Goal: Information Seeking & Learning: Learn about a topic

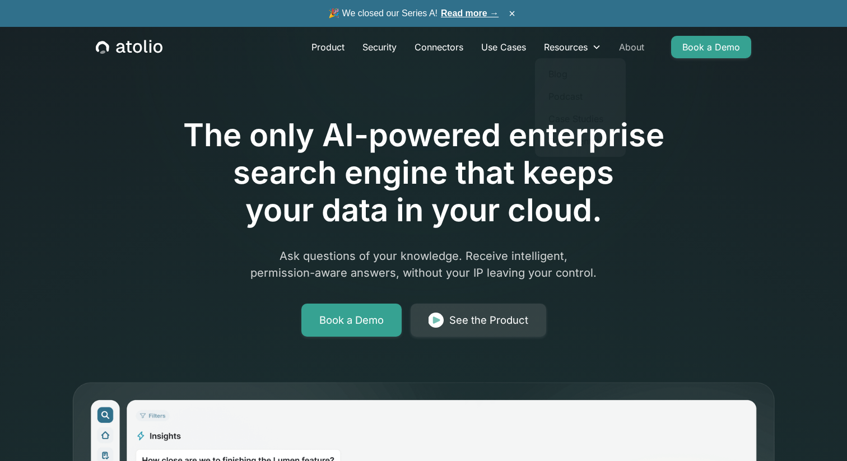
click at [628, 46] on link "About" at bounding box center [631, 47] width 43 height 22
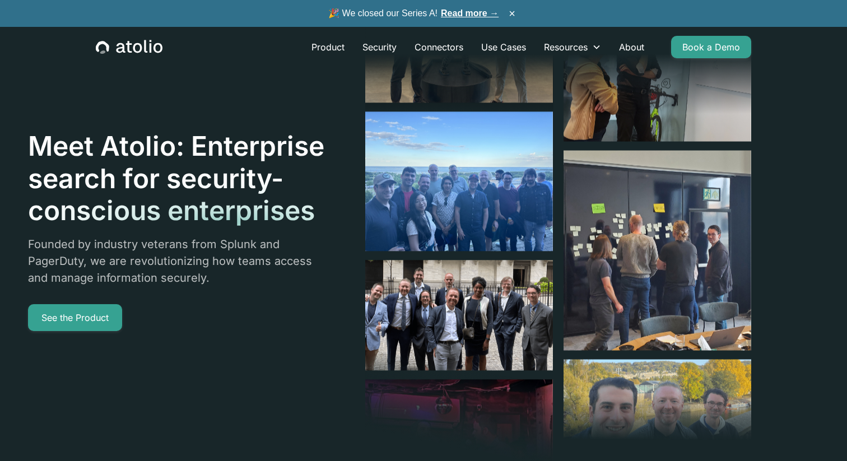
click at [507, 140] on div at bounding box center [460, 53] width 190 height 190
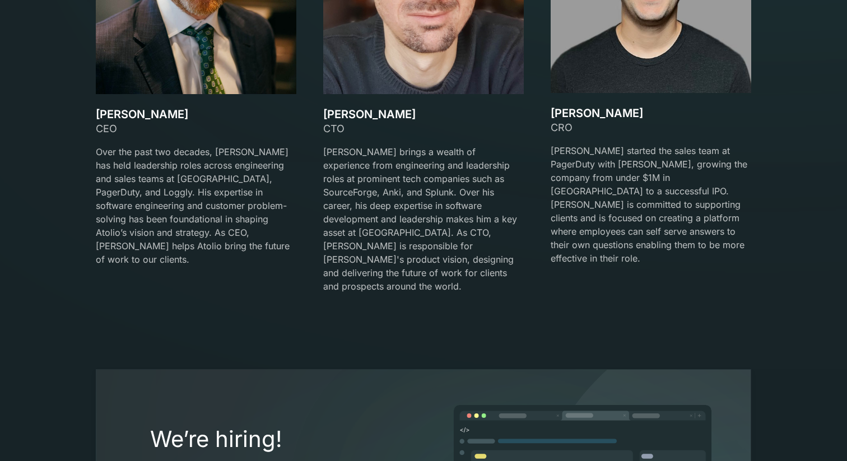
scroll to position [1787, 0]
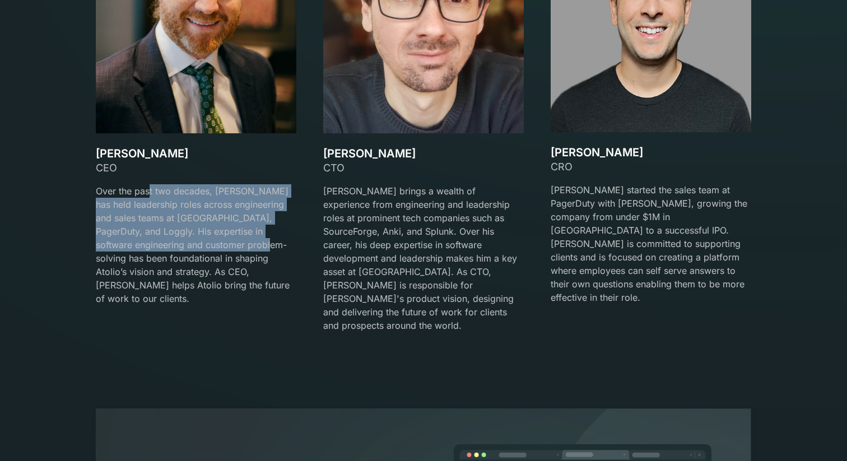
drag, startPoint x: 147, startPoint y: 194, endPoint x: 265, endPoint y: 242, distance: 127.6
click at [265, 242] on p "Over the past two decades, David has held leadership roles across engineering a…" at bounding box center [196, 244] width 201 height 121
click at [149, 224] on p "Over the past two decades, David has held leadership roles across engineering a…" at bounding box center [196, 244] width 201 height 121
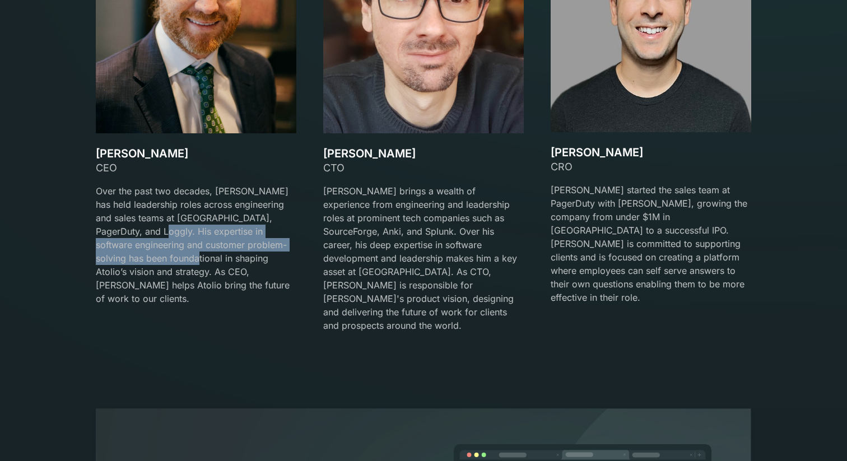
drag, startPoint x: 130, startPoint y: 237, endPoint x: 202, endPoint y: 261, distance: 75.6
click at [202, 261] on p "Over the past two decades, David has held leadership roles across engineering a…" at bounding box center [196, 244] width 201 height 121
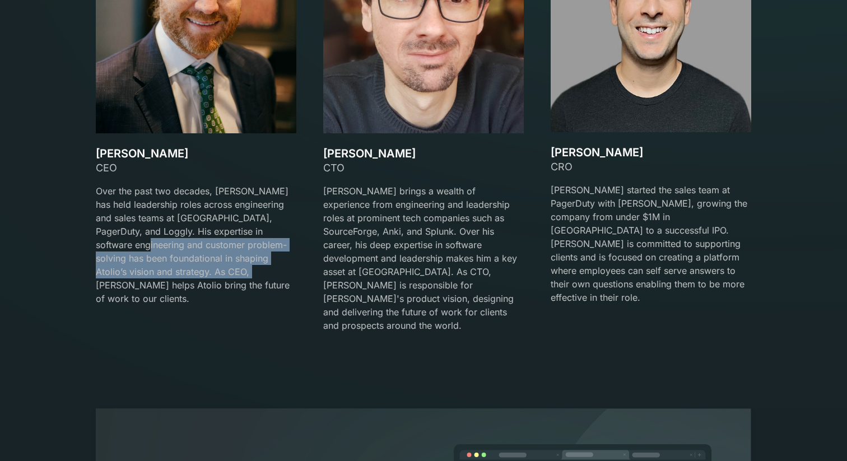
drag, startPoint x: 125, startPoint y: 240, endPoint x: 251, endPoint y: 274, distance: 131.1
click at [251, 274] on p "Over the past two decades, David has held leadership roles across engineering a…" at bounding box center [196, 244] width 201 height 121
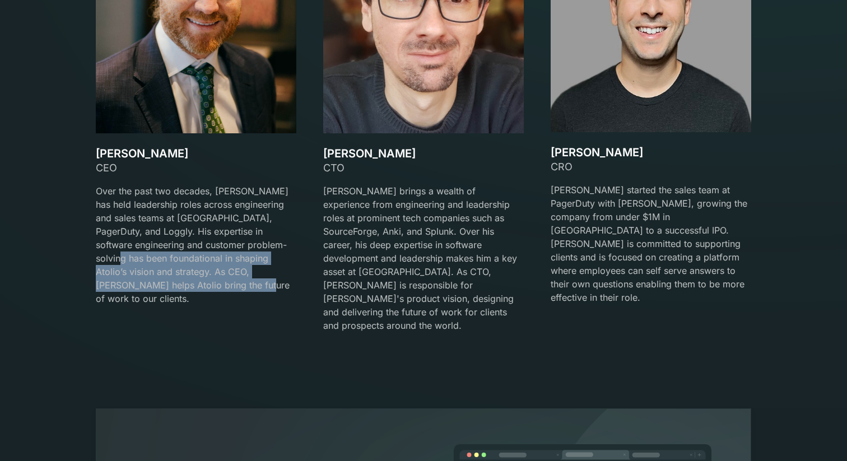
drag, startPoint x: 132, startPoint y: 264, endPoint x: 250, endPoint y: 286, distance: 120.1
click at [250, 286] on p "Over the past two decades, David has held leadership roles across engineering a…" at bounding box center [196, 244] width 201 height 121
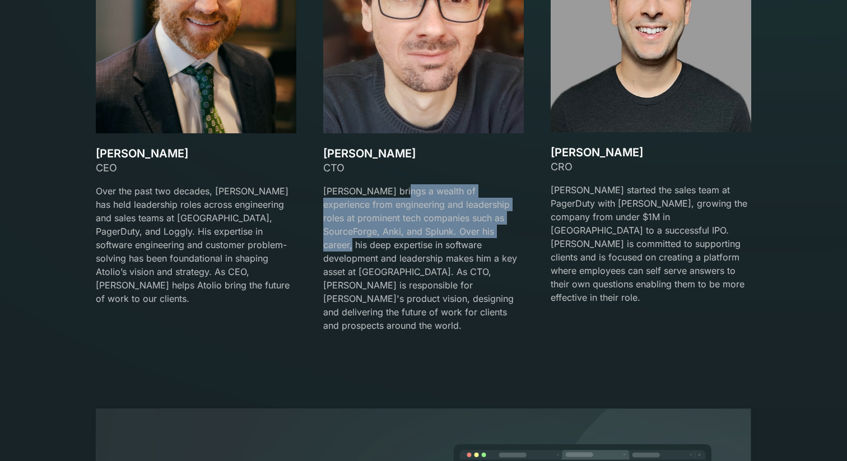
drag, startPoint x: 394, startPoint y: 195, endPoint x: 470, endPoint y: 234, distance: 85.2
click at [470, 234] on p "Gareth brings a wealth of experience from engineering and leadership roles at p…" at bounding box center [423, 258] width 201 height 148
drag, startPoint x: 416, startPoint y: 206, endPoint x: 476, endPoint y: 230, distance: 64.6
click at [476, 230] on p "Gareth brings a wealth of experience from engineering and leadership roles at p…" at bounding box center [423, 258] width 201 height 148
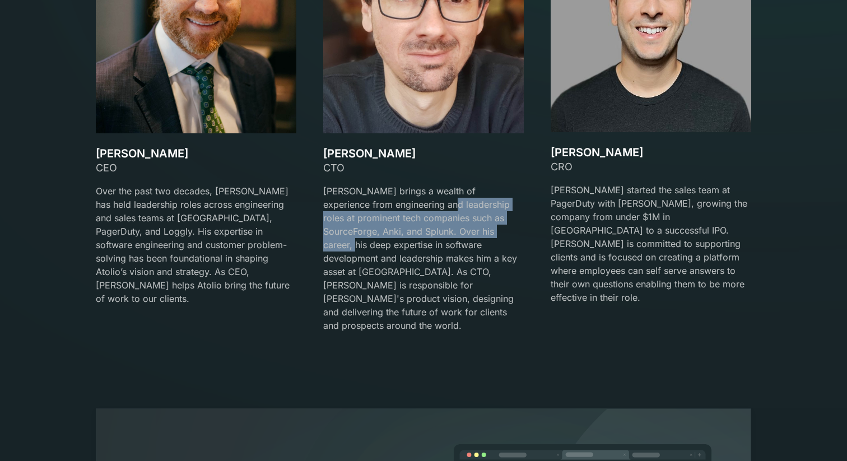
click at [476, 230] on p "Gareth brings a wealth of experience from engineering and leadership roles at p…" at bounding box center [423, 258] width 201 height 148
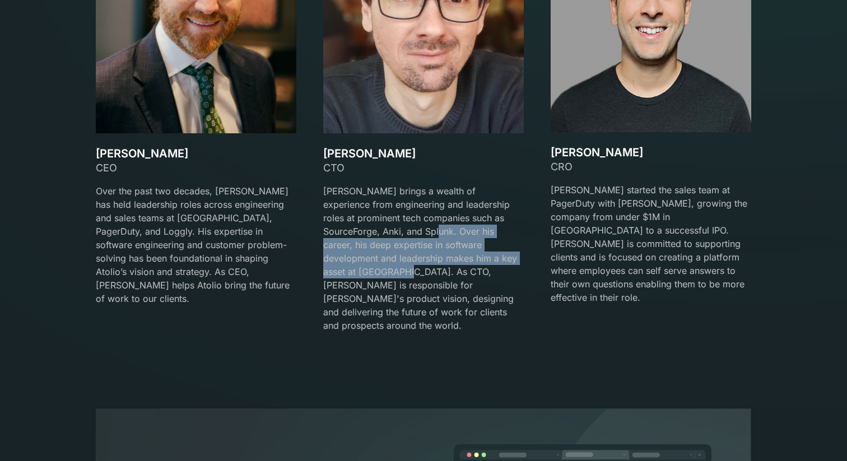
drag, startPoint x: 385, startPoint y: 234, endPoint x: 471, endPoint y: 257, distance: 88.7
click at [471, 257] on p "Gareth brings a wealth of experience from engineering and leadership roles at p…" at bounding box center [423, 258] width 201 height 148
click at [380, 251] on p "Gareth brings a wealth of experience from engineering and leadership roles at p…" at bounding box center [423, 258] width 201 height 148
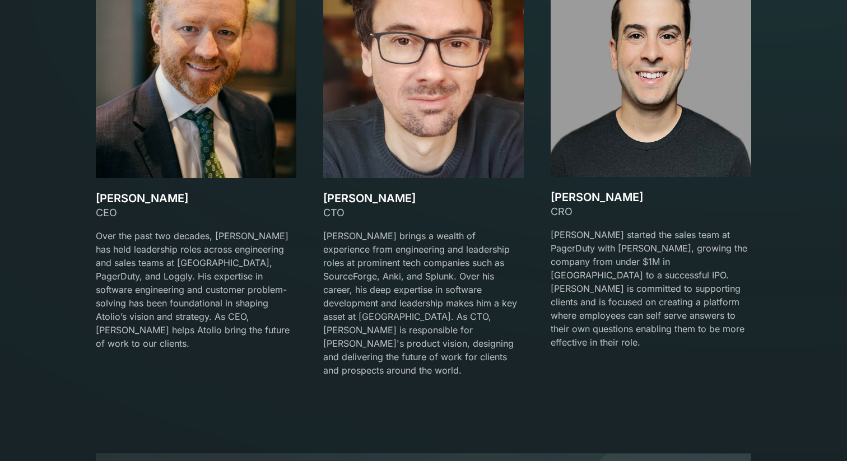
scroll to position [1741, 0]
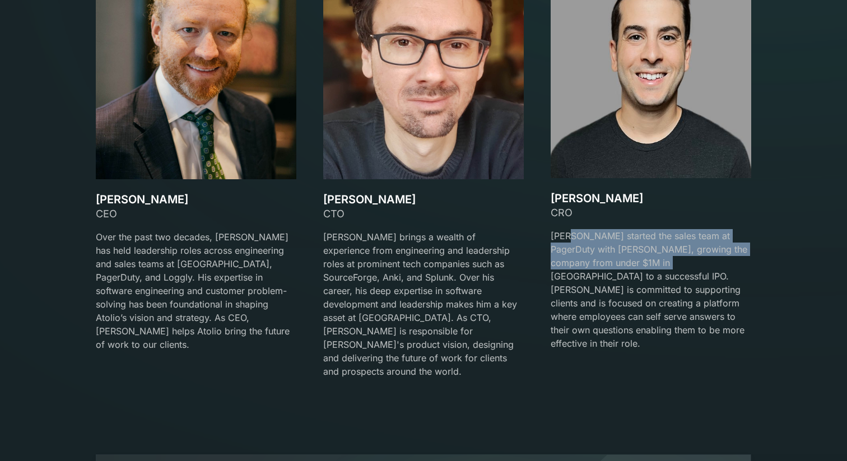
drag, startPoint x: 571, startPoint y: 232, endPoint x: 656, endPoint y: 264, distance: 91.6
click at [656, 264] on p "Mark started the sales team at PagerDuty with David Lanstein, growing the compa…" at bounding box center [651, 289] width 201 height 121
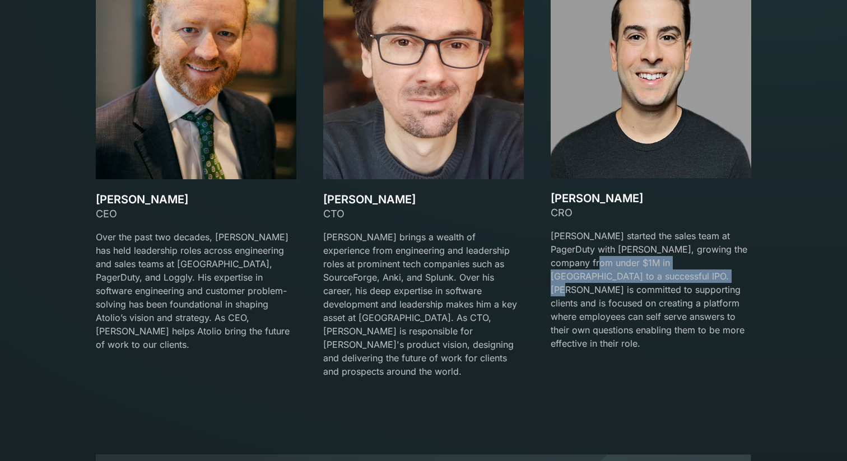
drag, startPoint x: 574, startPoint y: 258, endPoint x: 646, endPoint y: 279, distance: 74.8
click at [643, 279] on p "Mark started the sales team at PagerDuty with David Lanstein, growing the compa…" at bounding box center [651, 289] width 201 height 121
click at [646, 279] on p "Mark started the sales team at PagerDuty with David Lanstein, growing the compa…" at bounding box center [651, 289] width 201 height 121
drag, startPoint x: 584, startPoint y: 259, endPoint x: 642, endPoint y: 279, distance: 61.6
click at [642, 279] on p "Mark started the sales team at PagerDuty with David Lanstein, growing the compa…" at bounding box center [651, 289] width 201 height 121
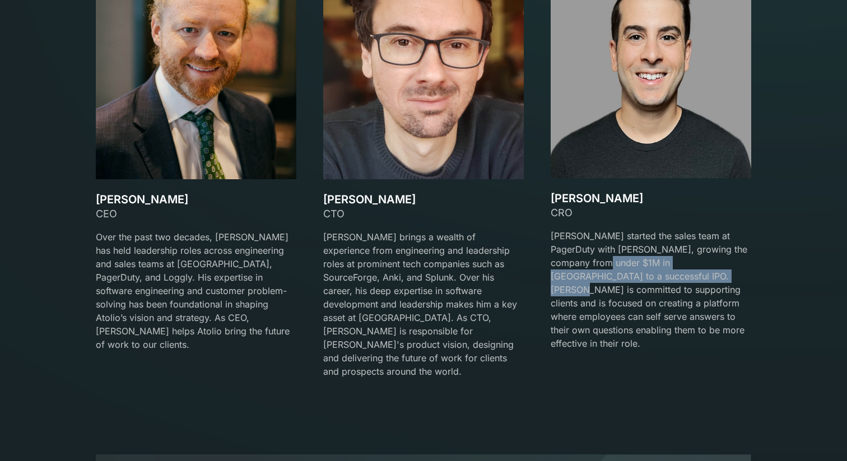
click at [642, 279] on p "Mark started the sales team at PagerDuty with David Lanstein, growing the compa…" at bounding box center [651, 289] width 201 height 121
drag, startPoint x: 612, startPoint y: 253, endPoint x: 701, endPoint y: 286, distance: 95.2
click at [701, 286] on p "Mark started the sales team at PagerDuty with David Lanstein, growing the compa…" at bounding box center [651, 289] width 201 height 121
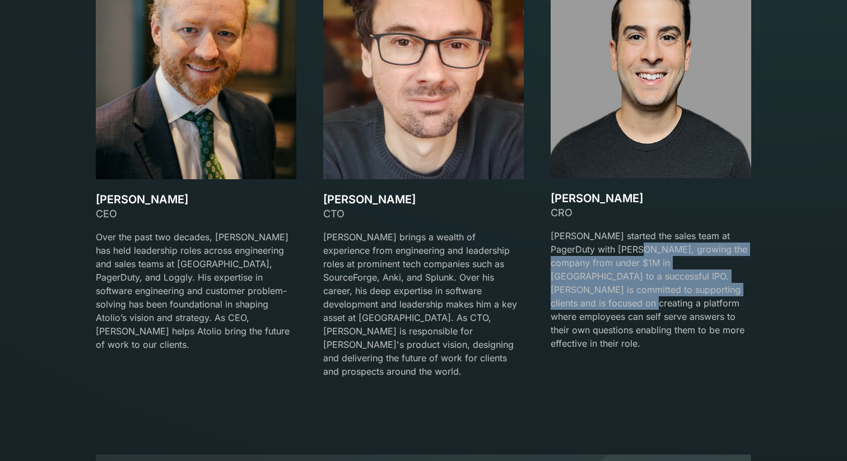
click at [701, 286] on p "Mark started the sales team at PagerDuty with David Lanstein, growing the compa…" at bounding box center [651, 289] width 201 height 121
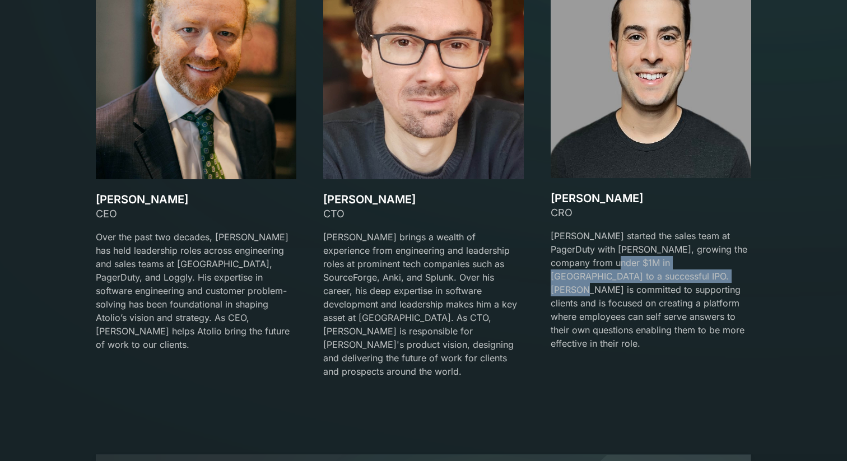
drag, startPoint x: 595, startPoint y: 260, endPoint x: 667, endPoint y: 284, distance: 76.2
click at [667, 284] on p "Mark started the sales team at PagerDuty with David Lanstein, growing the compa…" at bounding box center [651, 289] width 201 height 121
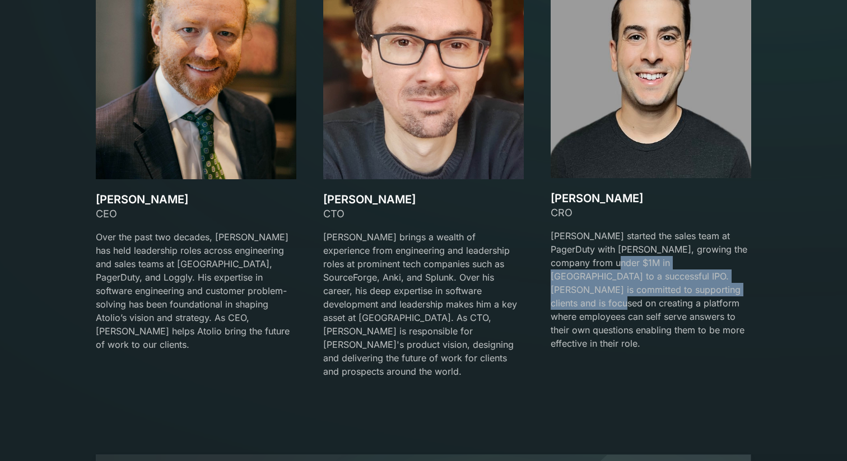
click at [667, 284] on p "Mark started the sales team at PagerDuty with David Lanstein, growing the compa…" at bounding box center [651, 289] width 201 height 121
drag, startPoint x: 632, startPoint y: 260, endPoint x: 713, endPoint y: 292, distance: 87.3
click at [713, 292] on p "Mark started the sales team at PagerDuty with David Lanstein, growing the compa…" at bounding box center [651, 289] width 201 height 121
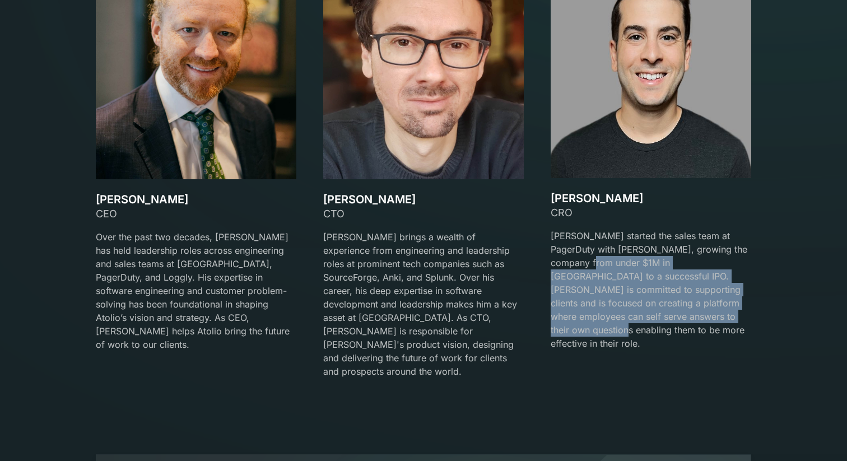
drag, startPoint x: 570, startPoint y: 257, endPoint x: 675, endPoint y: 316, distance: 120.9
click at [675, 316] on p "Mark started the sales team at PagerDuty with David Lanstein, growing the compa…" at bounding box center [651, 289] width 201 height 121
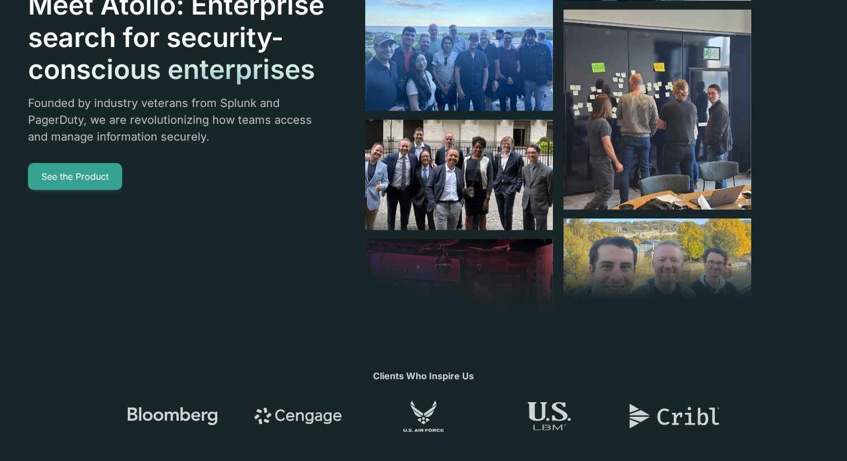
scroll to position [0, 0]
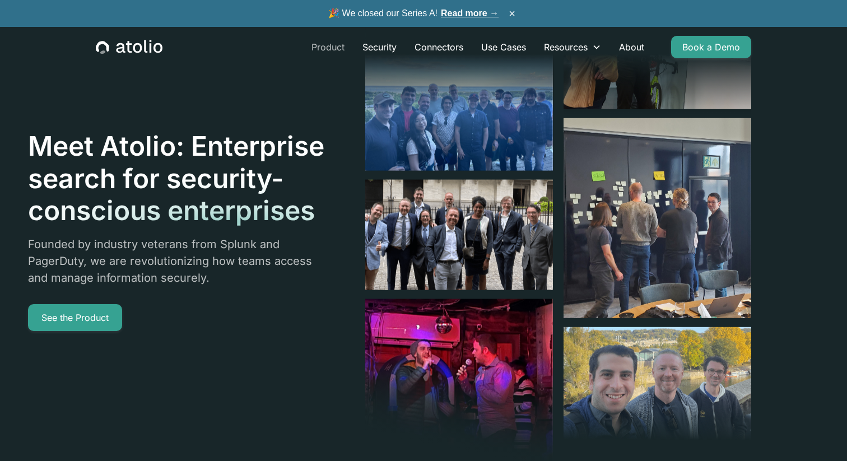
click at [330, 46] on link "Product" at bounding box center [327, 47] width 51 height 22
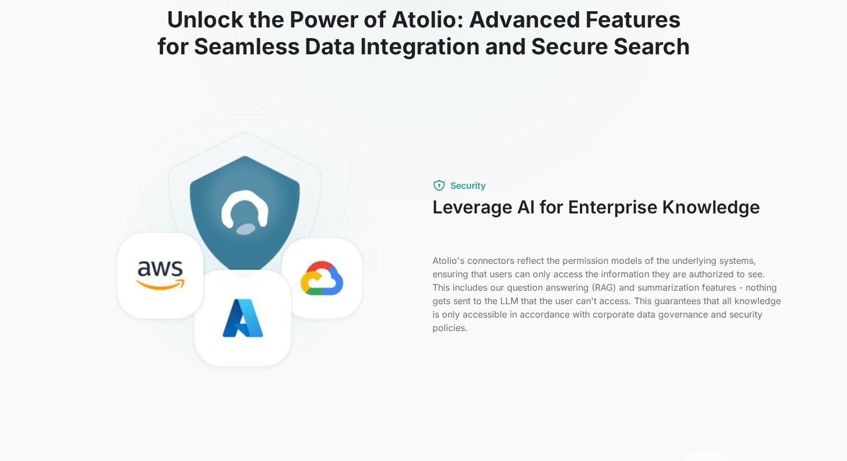
scroll to position [318, 0]
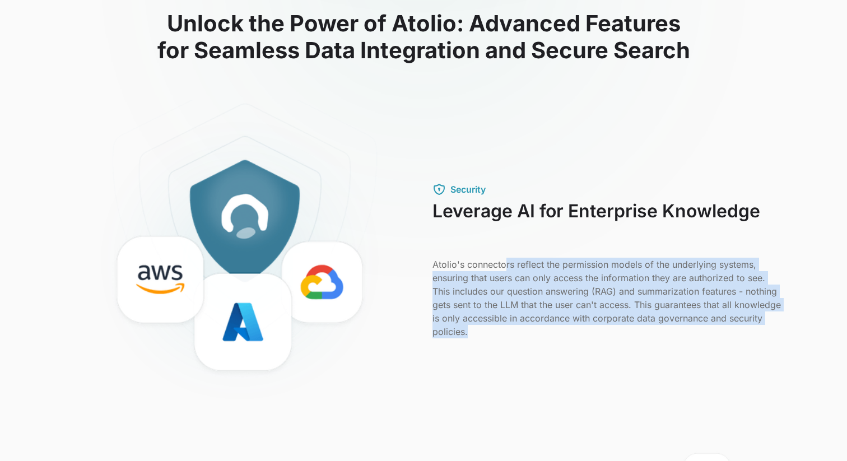
drag, startPoint x: 504, startPoint y: 267, endPoint x: 598, endPoint y: 335, distance: 116.7
click at [598, 335] on p "Atolio's connectors reflect the permission models of the underlying systems, en…" at bounding box center [606, 298] width 349 height 81
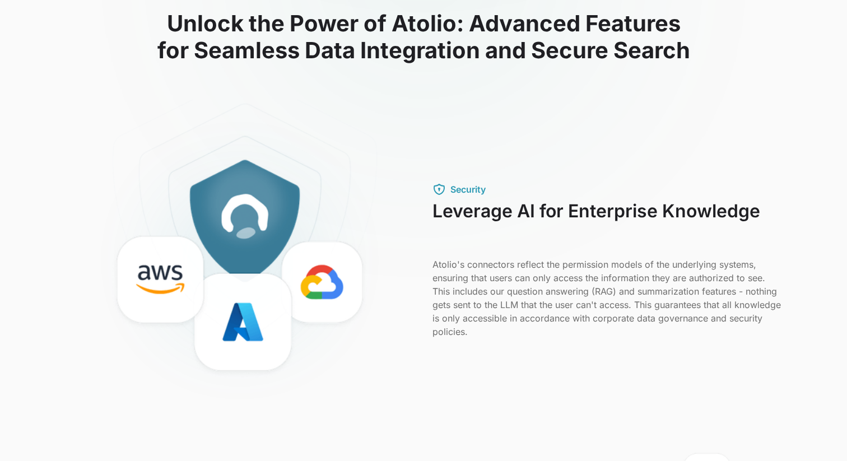
click at [570, 298] on p "Atolio's connectors reflect the permission models of the underlying systems, en…" at bounding box center [606, 298] width 349 height 81
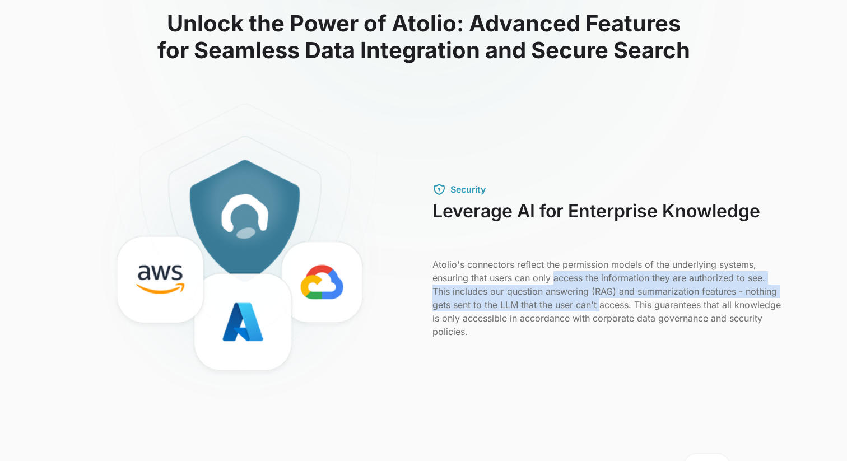
drag, startPoint x: 556, startPoint y: 278, endPoint x: 608, endPoint y: 309, distance: 60.8
click at [604, 307] on p "Atolio's connectors reflect the permission models of the underlying systems, en…" at bounding box center [606, 298] width 349 height 81
click at [608, 309] on p "Atolio's connectors reflect the permission models of the underlying systems, en…" at bounding box center [606, 298] width 349 height 81
drag, startPoint x: 520, startPoint y: 282, endPoint x: 582, endPoint y: 308, distance: 67.3
click at [577, 306] on p "Atolio's connectors reflect the permission models of the underlying systems, en…" at bounding box center [606, 298] width 349 height 81
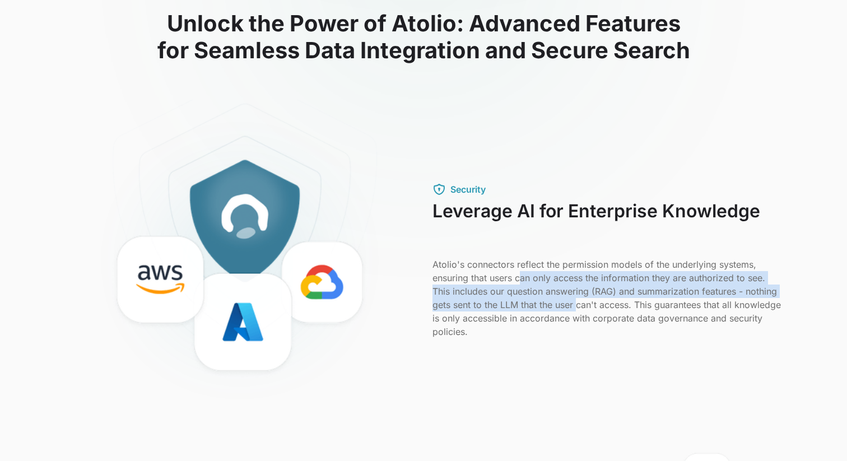
click at [582, 308] on p "Atolio's connectors reflect the permission models of the underlying systems, en…" at bounding box center [606, 298] width 349 height 81
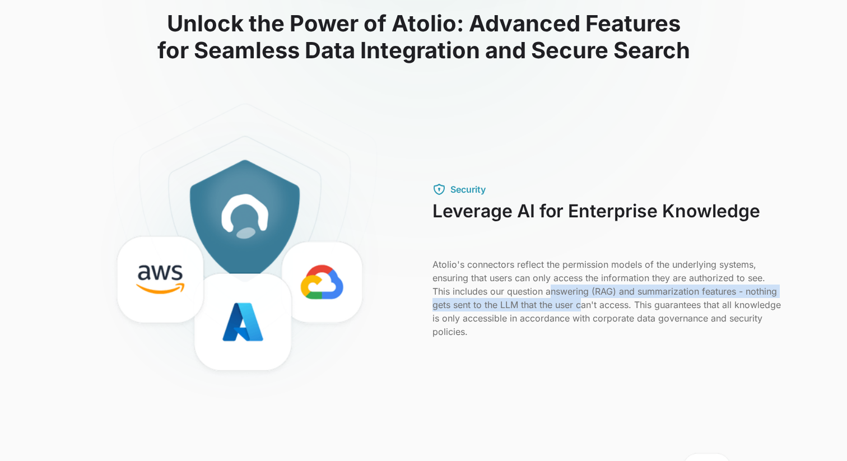
drag, startPoint x: 553, startPoint y: 287, endPoint x: 596, endPoint y: 307, distance: 47.1
click at [593, 305] on p "Atolio's connectors reflect the permission models of the underlying systems, en…" at bounding box center [606, 298] width 349 height 81
click at [596, 307] on p "Atolio's connectors reflect the permission models of the underlying systems, en…" at bounding box center [606, 298] width 349 height 81
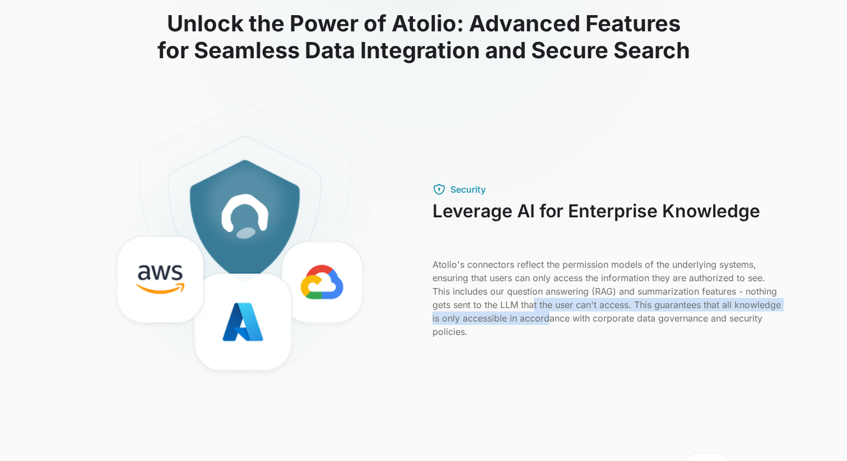
drag, startPoint x: 533, startPoint y: 304, endPoint x: 599, endPoint y: 321, distance: 68.3
click at [599, 321] on p "Atolio's connectors reflect the permission models of the underlying systems, en…" at bounding box center [606, 298] width 349 height 81
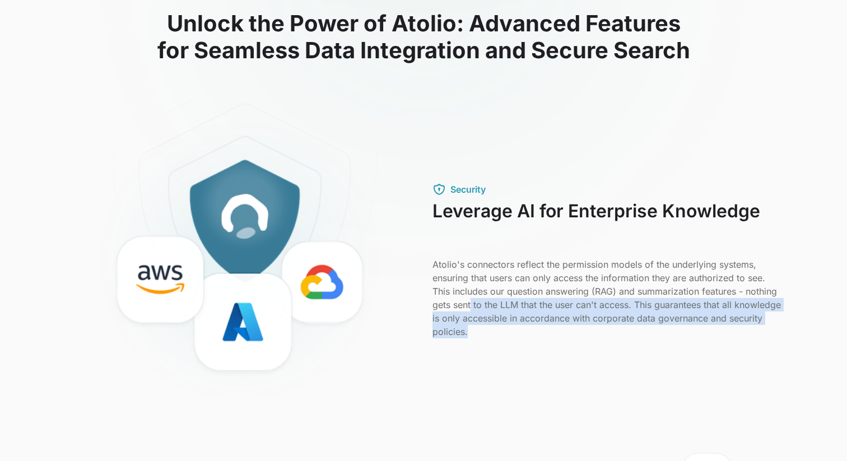
drag, startPoint x: 472, startPoint y: 300, endPoint x: 581, endPoint y: 332, distance: 113.8
click at [577, 330] on p "Atolio's connectors reflect the permission models of the underlying systems, en…" at bounding box center [606, 298] width 349 height 81
click at [581, 332] on p "Atolio's connectors reflect the permission models of the underlying systems, en…" at bounding box center [606, 298] width 349 height 81
